Goal: Book appointment/travel/reservation

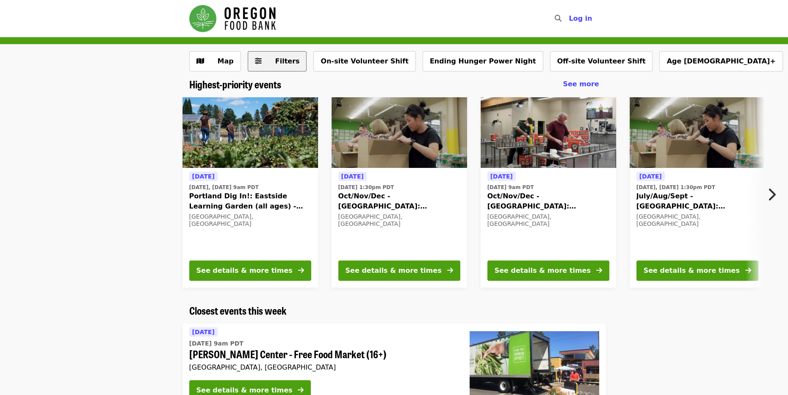
click at [275, 66] on span "Filters" at bounding box center [283, 61] width 33 height 10
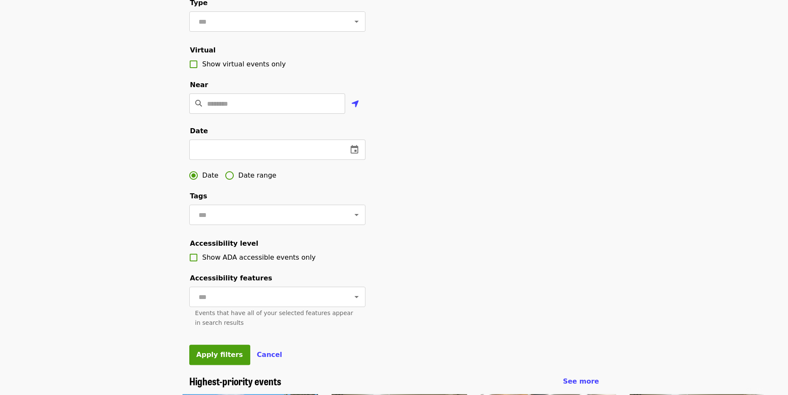
scroll to position [169, 0]
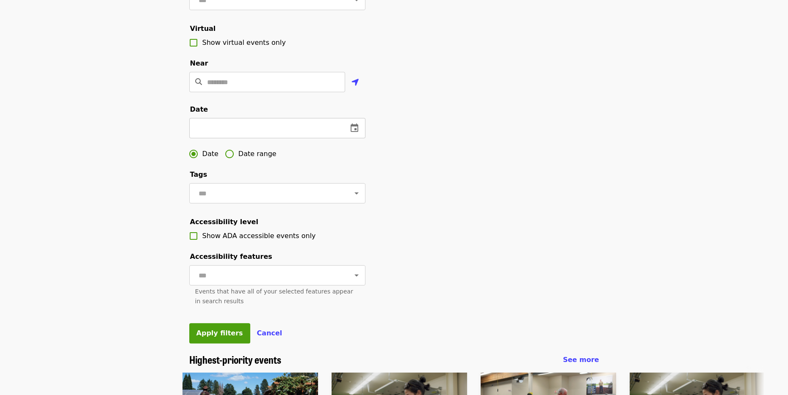
click at [353, 133] on icon "change date" at bounding box center [354, 128] width 10 height 10
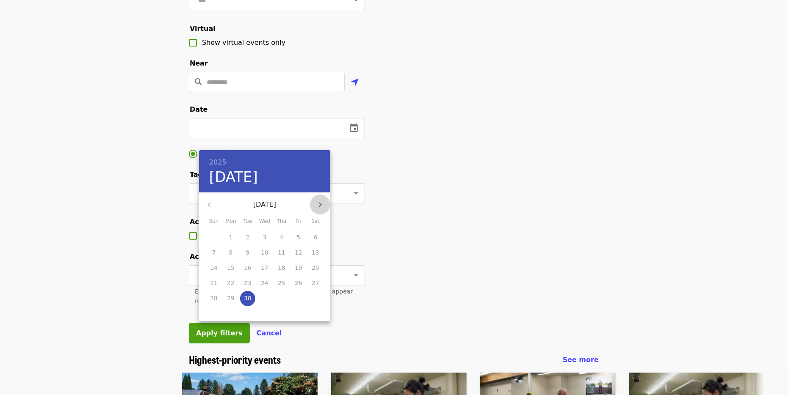
click at [320, 204] on icon "button" at bounding box center [320, 204] width 3 height 5
click at [320, 203] on icon "button" at bounding box center [320, 204] width 3 height 5
click at [215, 206] on button "button" at bounding box center [209, 205] width 20 height 20
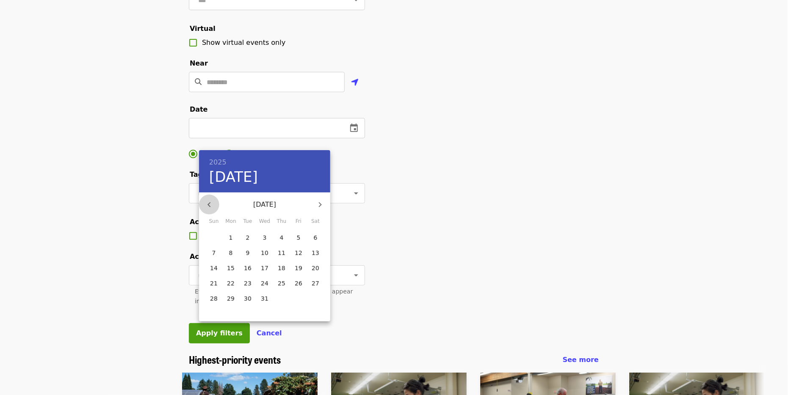
click at [215, 206] on button "button" at bounding box center [209, 205] width 20 height 20
click at [262, 203] on p "[DATE]" at bounding box center [264, 205] width 91 height 10
drag, startPoint x: 408, startPoint y: 160, endPoint x: 417, endPoint y: 160, distance: 8.9
click at [409, 160] on div at bounding box center [397, 197] width 794 height 395
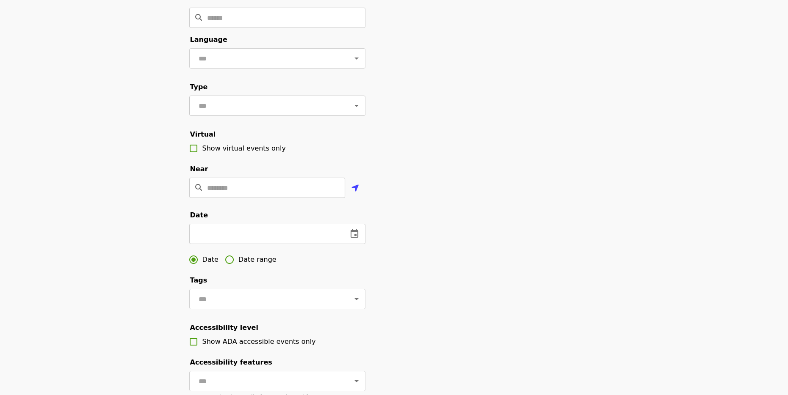
scroll to position [0, 0]
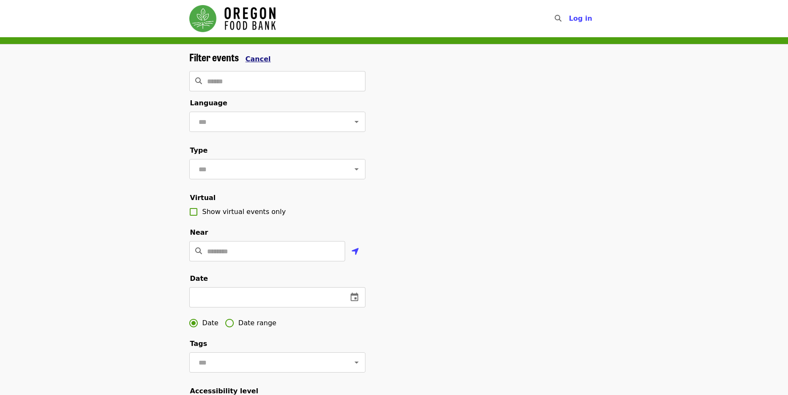
click at [256, 55] on span "Cancel" at bounding box center [257, 59] width 25 height 8
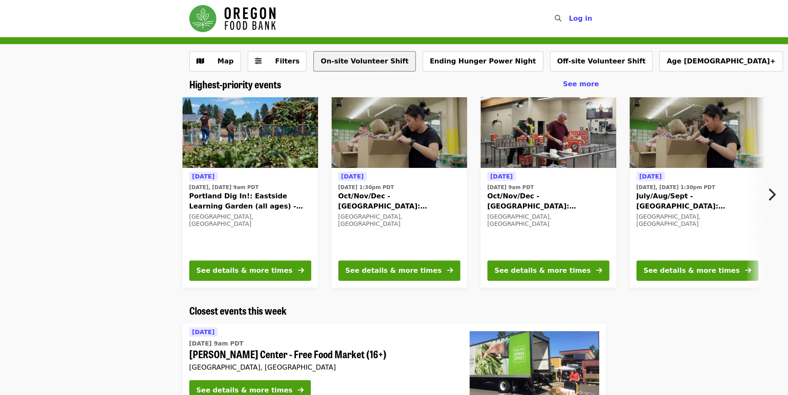
click at [356, 65] on button "On-site Volunteer Shift" at bounding box center [364, 61] width 102 height 20
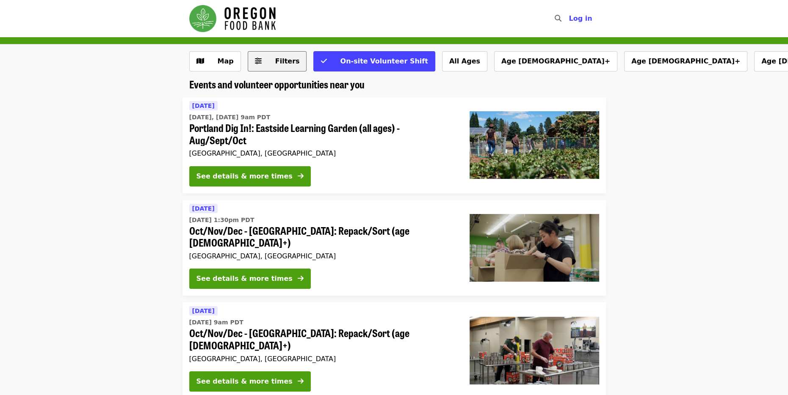
click at [270, 65] on span "Filters" at bounding box center [283, 61] width 33 height 10
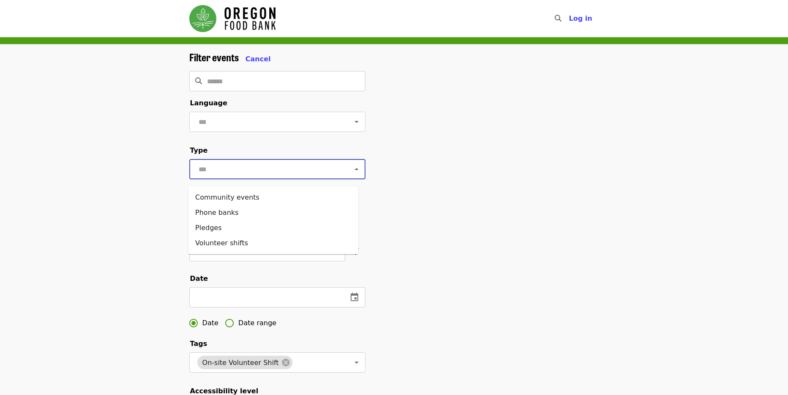
click at [306, 177] on input "text" at bounding box center [267, 169] width 142 height 16
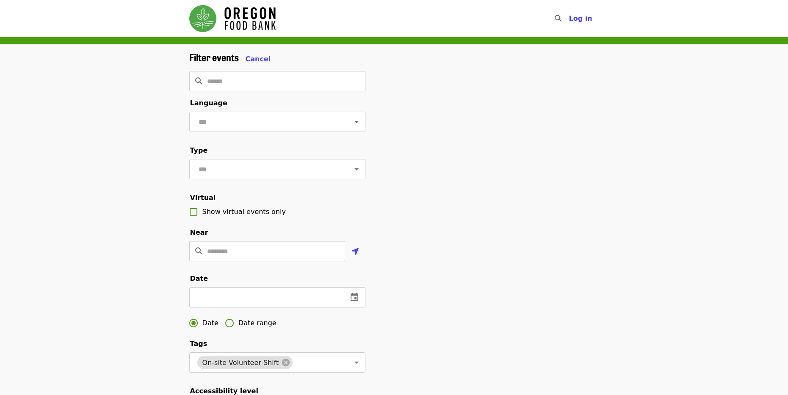
click at [431, 188] on div "Filter events Cancel ​ Language ​ Type ​ Virtual Show virtual events only Near …" at bounding box center [393, 287] width 423 height 472
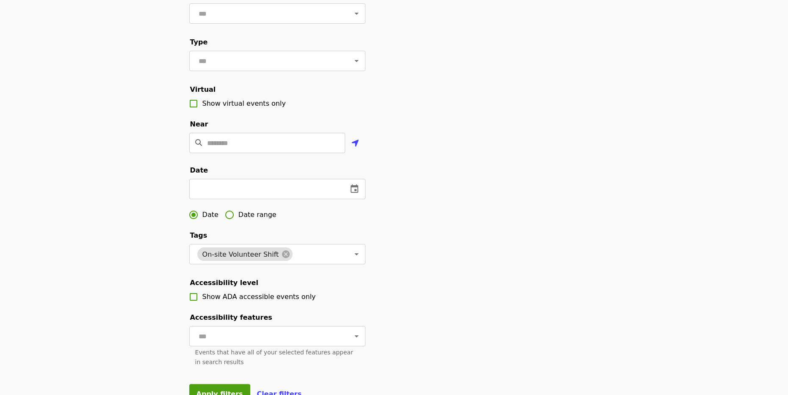
scroll to position [127, 0]
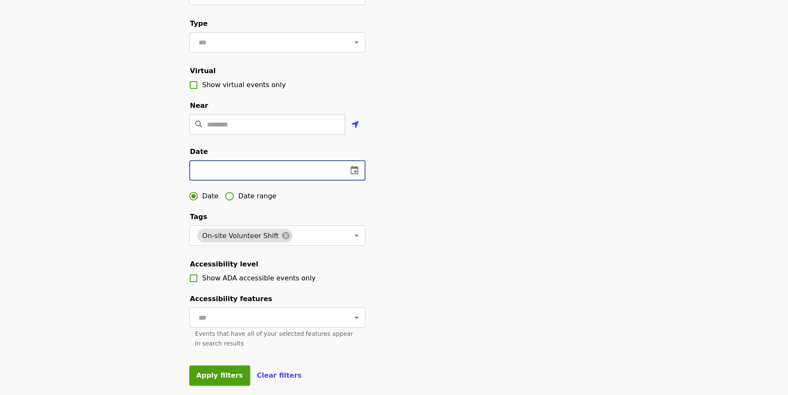
click at [233, 181] on input "text" at bounding box center [265, 170] width 152 height 20
click at [258, 176] on icon "change date" at bounding box center [263, 170] width 10 height 10
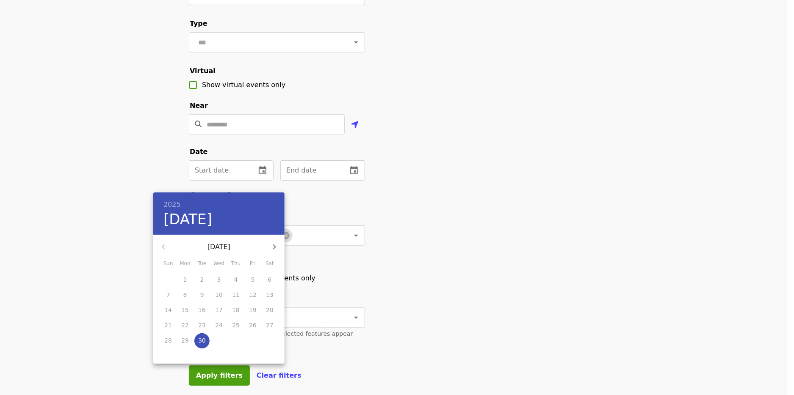
click at [273, 246] on icon "button" at bounding box center [274, 247] width 10 height 10
click at [270, 279] on p "1" at bounding box center [270, 280] width 4 height 8
type input "**********"
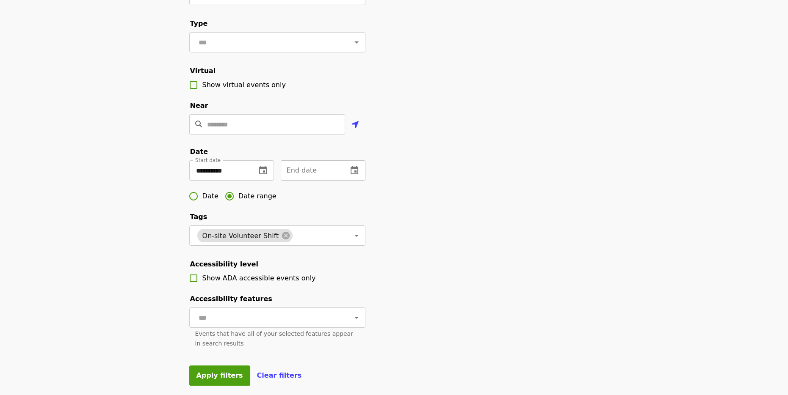
click at [326, 181] on input "text" at bounding box center [311, 170] width 60 height 20
click at [351, 176] on icon "change date" at bounding box center [354, 170] width 10 height 10
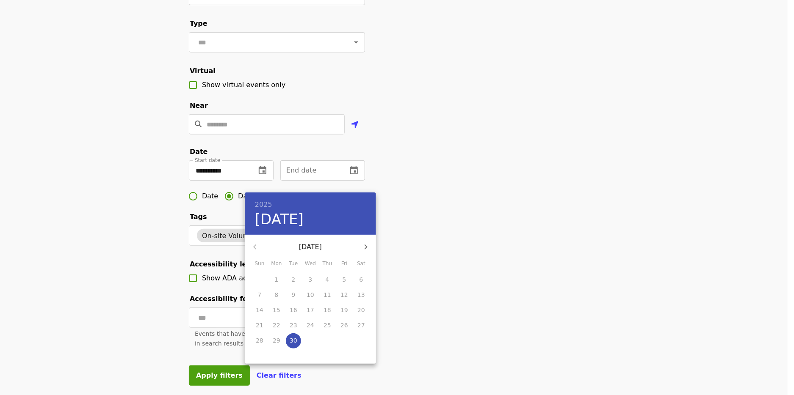
click at [364, 244] on icon "button" at bounding box center [366, 247] width 10 height 10
click at [365, 244] on icon "button" at bounding box center [366, 247] width 10 height 10
click at [259, 309] on p "14" at bounding box center [260, 310] width 8 height 8
type input "**********"
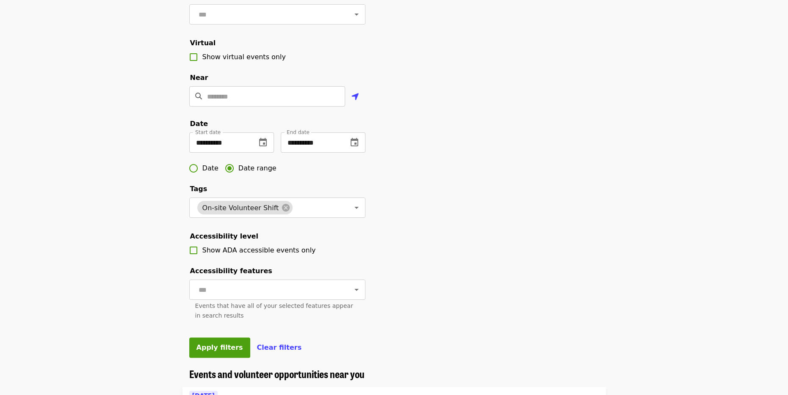
scroll to position [212, 0]
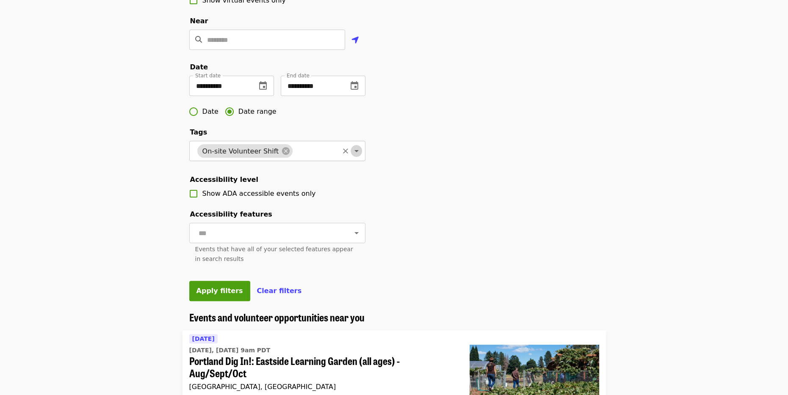
click at [353, 156] on icon "Open" at bounding box center [356, 151] width 10 height 10
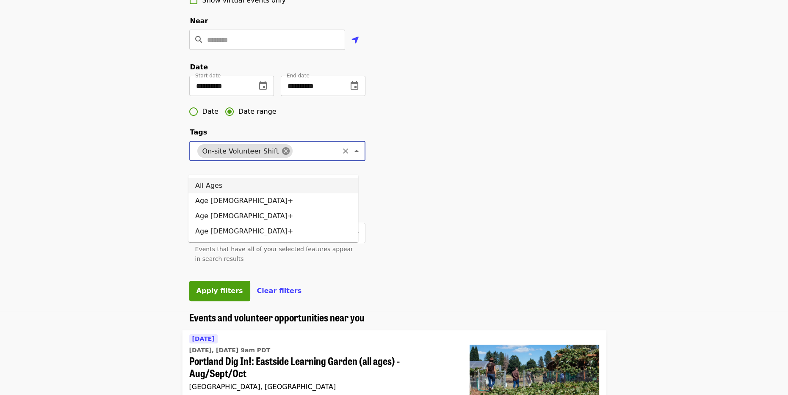
click at [282, 155] on icon at bounding box center [286, 151] width 8 height 8
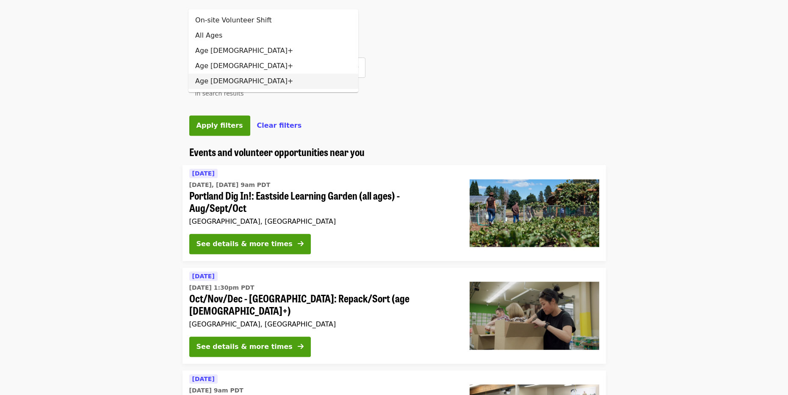
scroll to position [381, 0]
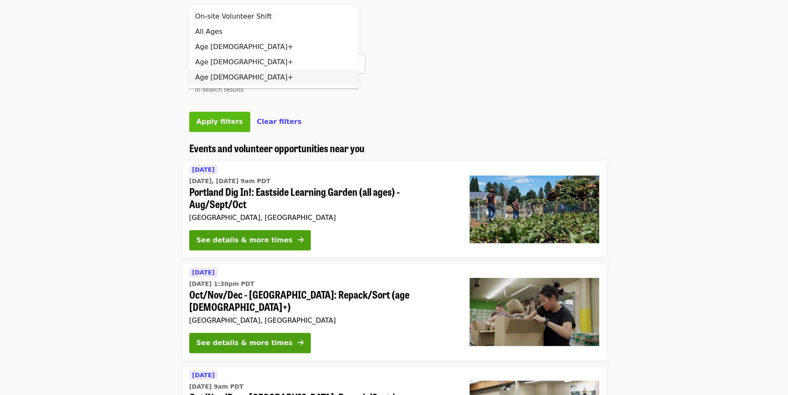
click at [206, 126] on span "Apply filters" at bounding box center [219, 122] width 47 height 8
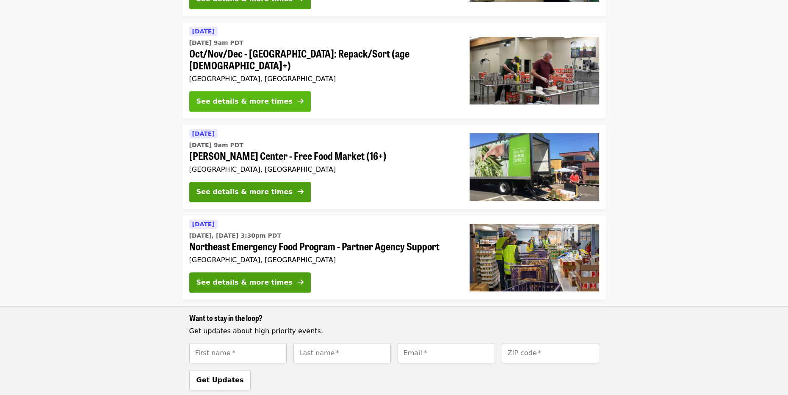
scroll to position [381, 0]
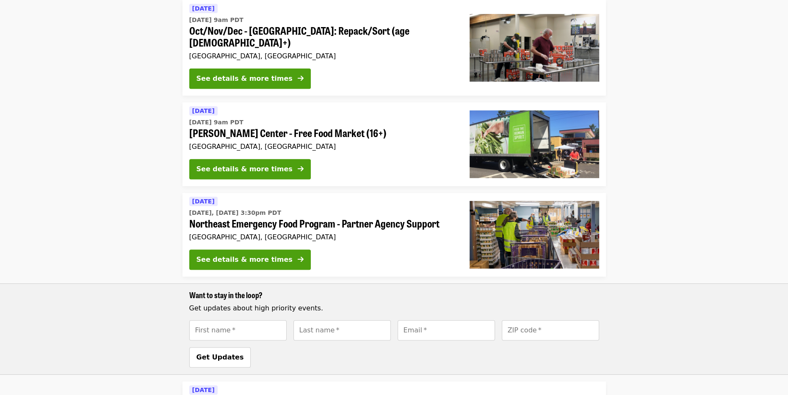
click at [357, 250] on div "See details & more times" at bounding box center [322, 262] width 267 height 24
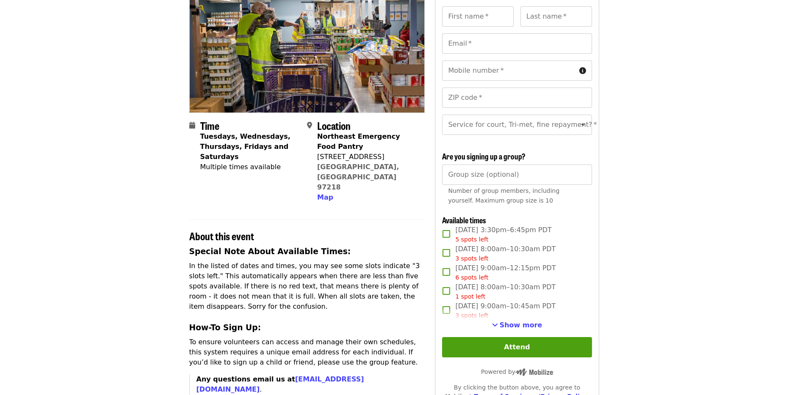
scroll to position [127, 0]
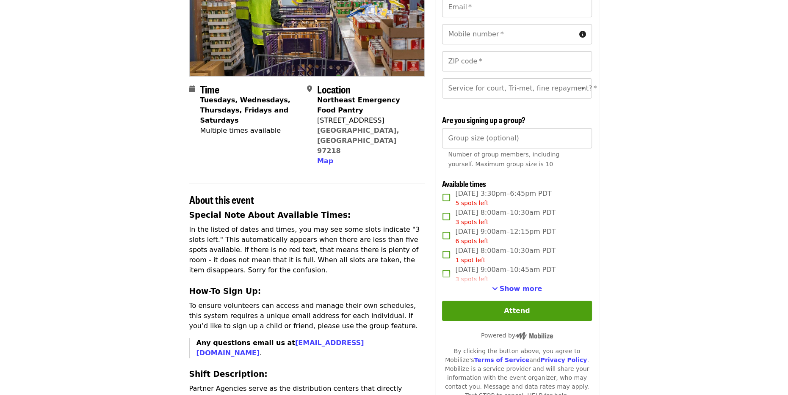
click at [524, 292] on span "Show more" at bounding box center [520, 289] width 43 height 8
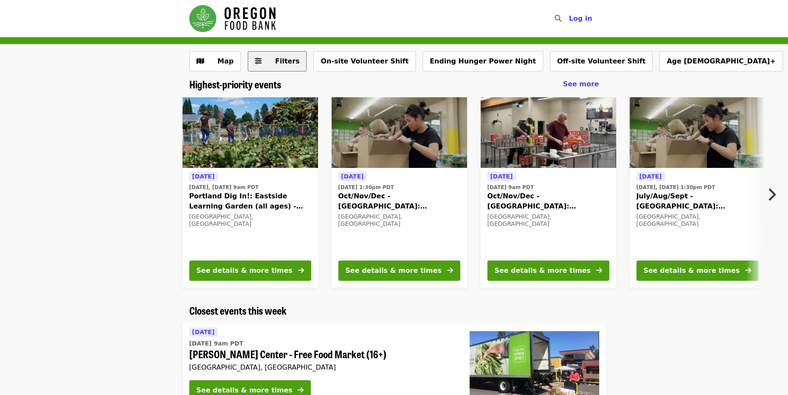
click at [279, 52] on button "Filters" at bounding box center [277, 61] width 59 height 20
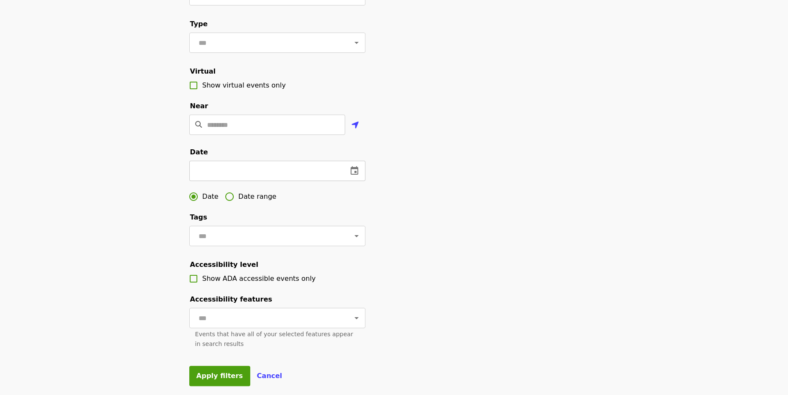
scroll to position [127, 0]
click at [261, 176] on icon "change date" at bounding box center [263, 170] width 10 height 10
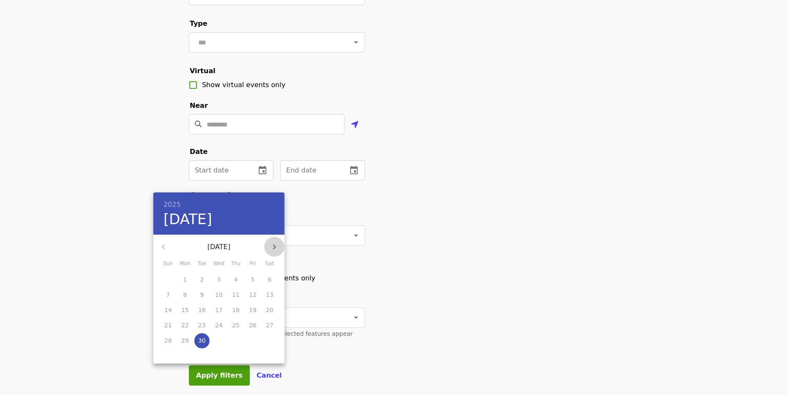
click at [275, 247] on icon "button" at bounding box center [274, 247] width 3 height 5
click at [266, 281] on span "1" at bounding box center [269, 280] width 15 height 8
type input "**********"
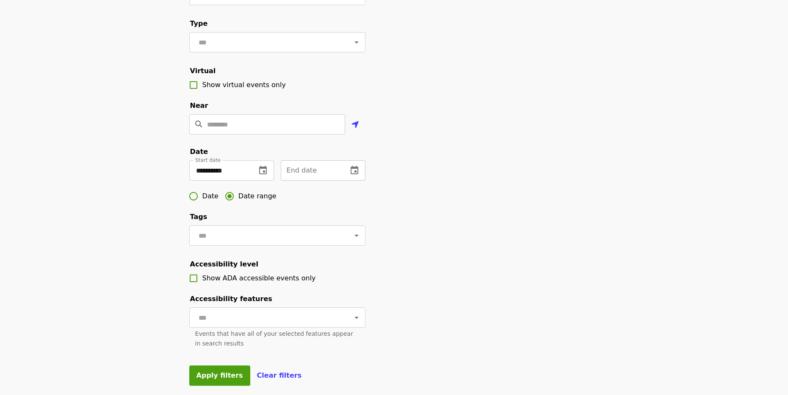
click at [353, 176] on icon "change date" at bounding box center [354, 170] width 10 height 10
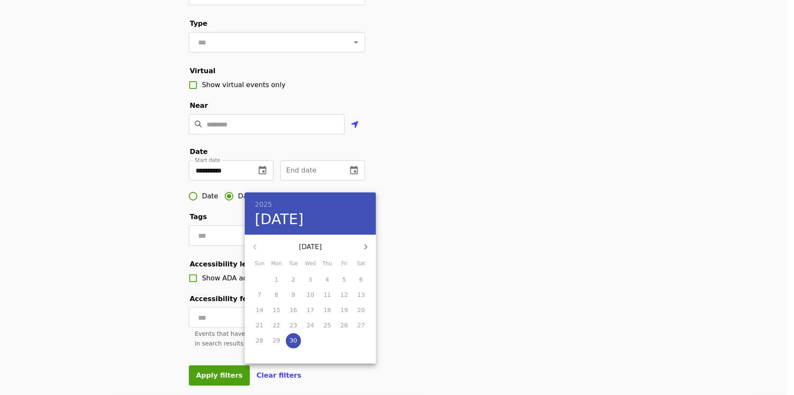
click at [365, 244] on icon "button" at bounding box center [366, 247] width 10 height 10
click at [364, 243] on icon "button" at bounding box center [366, 247] width 10 height 10
click at [309, 342] on p "31" at bounding box center [310, 340] width 8 height 8
type input "**********"
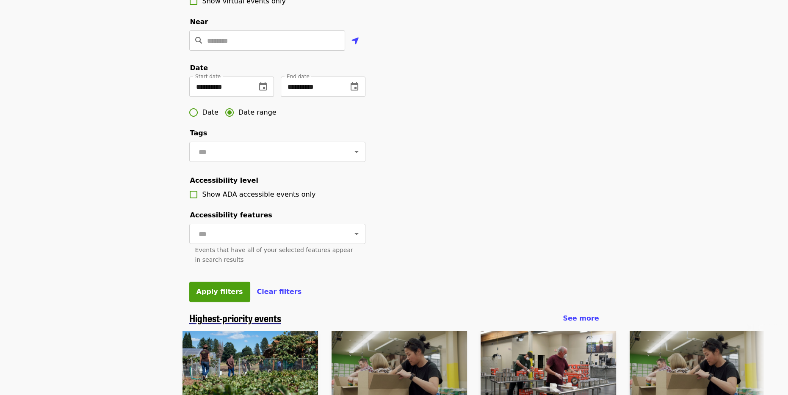
scroll to position [212, 0]
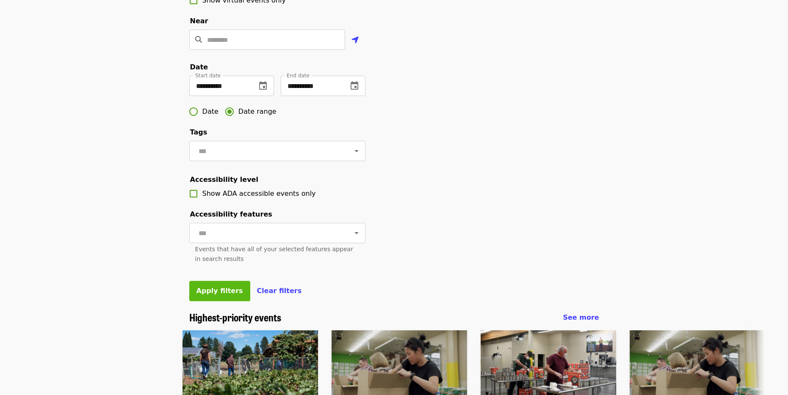
click at [217, 295] on span "Apply filters" at bounding box center [219, 291] width 47 height 8
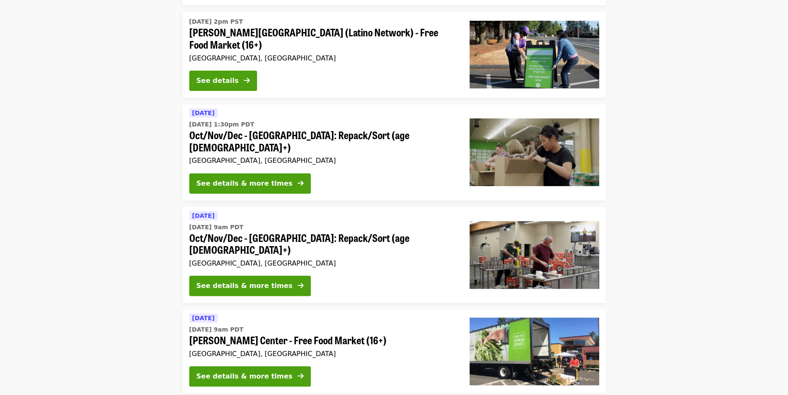
scroll to position [169, 0]
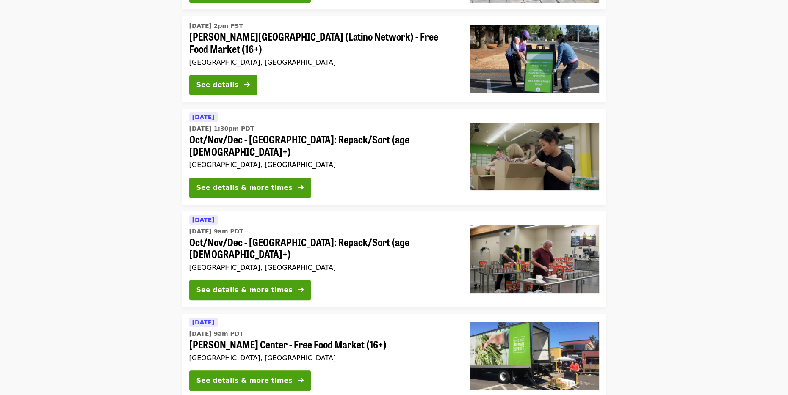
click at [313, 237] on div "[DATE] [DATE] 9am PDT Oct/Nov/Dec - [GEOGRAPHIC_DATA]: Repack/Sort (age [DEMOGR…" at bounding box center [322, 244] width 267 height 59
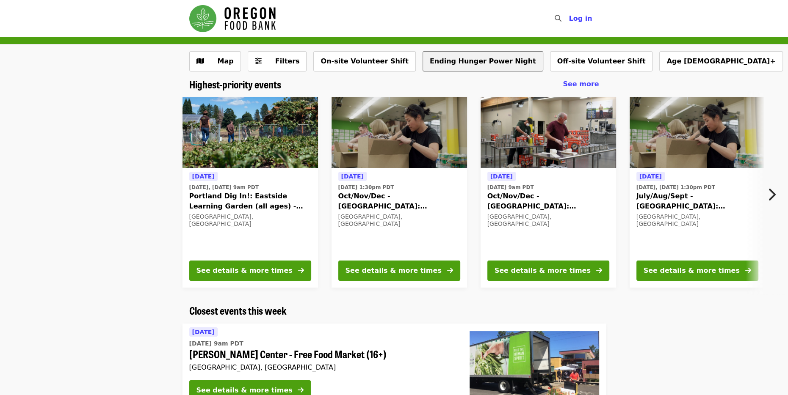
click at [436, 66] on button "Ending Hunger Power Night" at bounding box center [482, 61] width 121 height 20
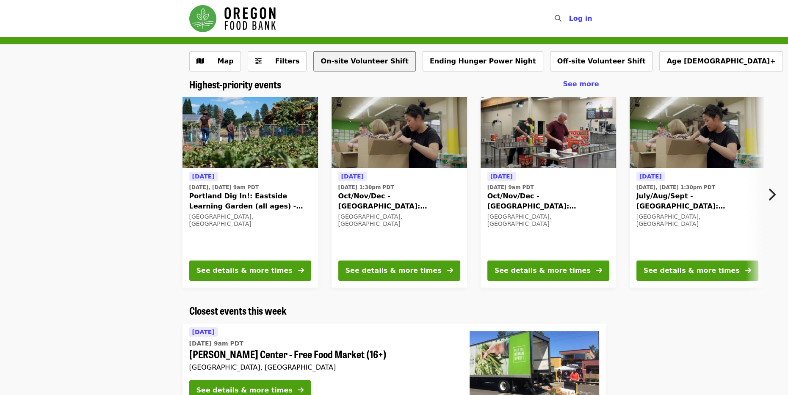
click at [328, 64] on button "On-site Volunteer Shift" at bounding box center [364, 61] width 102 height 20
